Goal: Task Accomplishment & Management: Use online tool/utility

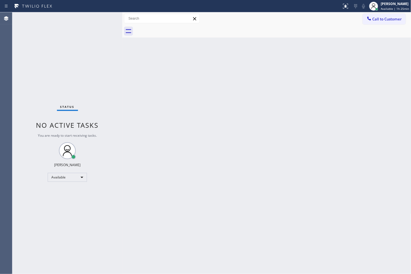
click at [4, 123] on div "Agent Desktop" at bounding box center [6, 143] width 12 height 262
click at [128, 133] on div "Back to Dashboard Change Sender ID Customers Technicians Select a contact Outbo…" at bounding box center [266, 143] width 289 height 262
click at [205, 123] on div "Back to Dashboard Change Sender ID Customers Technicians Select a contact Outbo…" at bounding box center [266, 143] width 289 height 262
click at [61, 75] on div "Status No active tasks You are ready to start receiving tasks. [PERSON_NAME]" at bounding box center [67, 143] width 110 height 262
click at [89, 16] on div "Status No active tasks You are ready to start receiving tasks. [PERSON_NAME]" at bounding box center [67, 143] width 110 height 262
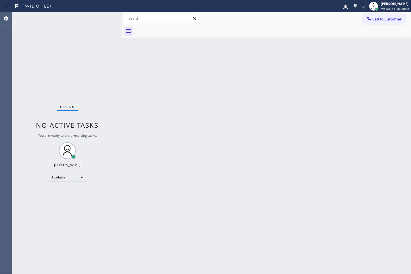
click at [46, 204] on div "Status No active tasks You are ready to start receiving tasks. [PERSON_NAME]" at bounding box center [67, 143] width 110 height 262
click at [222, 163] on div "Back to Dashboard Change Sender ID Customers Technicians Select a contact Outbo…" at bounding box center [266, 143] width 289 height 262
click at [38, 83] on div "Status No active tasks You are ready to start receiving tasks. [PERSON_NAME]" at bounding box center [67, 143] width 110 height 262
click at [47, 90] on div "Status No active tasks You are ready to start receiving tasks. [PERSON_NAME]" at bounding box center [67, 143] width 110 height 262
click at [210, 148] on div "Back to Dashboard Change Sender ID Customers Technicians Select a contact Outbo…" at bounding box center [266, 143] width 289 height 262
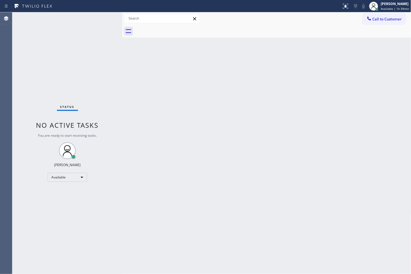
click at [114, 27] on div "Status No active tasks You are ready to start receiving tasks. [PERSON_NAME]" at bounding box center [67, 143] width 110 height 262
click at [81, 176] on div "Available" at bounding box center [67, 177] width 39 height 9
click at [77, 209] on li "Break" at bounding box center [67, 206] width 38 height 7
click at [42, 90] on div "Status No active tasks Change activity state to start receiving tasks. [PERSON_…" at bounding box center [67, 143] width 110 height 262
drag, startPoint x: 297, startPoint y: 163, endPoint x: 375, endPoint y: 133, distance: 84.2
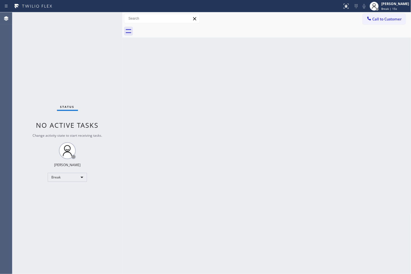
click at [307, 163] on div "Back to Dashboard Change Sender ID Customers Technicians Select a contact Outbo…" at bounding box center [266, 143] width 289 height 262
click at [92, 40] on div "Status No active tasks Change activity state to start receiving tasks. [PERSON_…" at bounding box center [67, 143] width 110 height 262
click at [104, 16] on div "Status No active tasks Change activity state to start receiving tasks. [PERSON_…" at bounding box center [67, 143] width 110 height 262
click at [37, 70] on div "Status No active tasks Change activity state to start receiving tasks. [PERSON_…" at bounding box center [67, 143] width 110 height 262
click at [97, 16] on div "Status No active tasks Change activity state to start receiving tasks. [PERSON_…" at bounding box center [67, 143] width 110 height 262
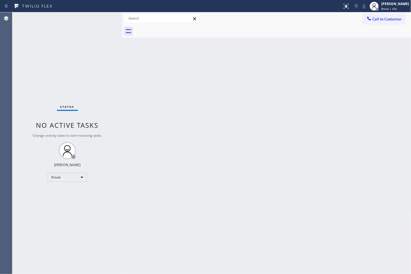
click at [103, 17] on div "Status No active tasks Change activity state to start receiving tasks. [PERSON_…" at bounding box center [67, 143] width 110 height 262
click at [41, 226] on div "Status No active tasks Change activity state to start receiving tasks. [PERSON_…" at bounding box center [67, 143] width 110 height 262
click at [81, 177] on div "Break" at bounding box center [67, 177] width 39 height 9
click at [74, 191] on li "Available" at bounding box center [67, 192] width 38 height 7
click at [140, 165] on div "Back to Dashboard Change Sender ID Customers Technicians Select a contact Outbo…" at bounding box center [266, 143] width 289 height 262
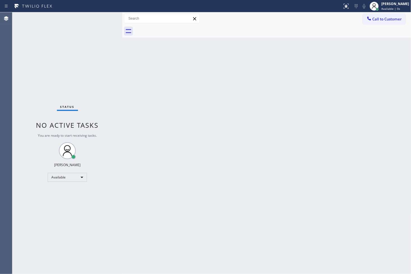
click at [103, 16] on div "Status No active tasks You are ready to start receiving tasks. [PERSON_NAME]" at bounding box center [67, 143] width 110 height 262
